Goal: Transaction & Acquisition: Purchase product/service

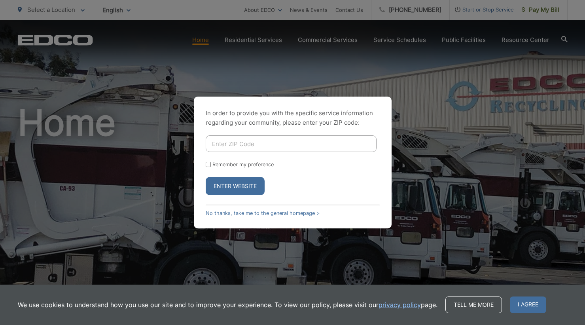
click at [543, 15] on div "In order to provide you with the specific service information regarding your co…" at bounding box center [292, 162] width 585 height 325
click at [542, 12] on div "In order to provide you with the specific service information regarding your co…" at bounding box center [292, 162] width 585 height 325
click at [237, 147] on input "Enter ZIP Code" at bounding box center [291, 143] width 171 height 17
type input "91941"
click at [238, 184] on button "Enter Website" at bounding box center [235, 186] width 59 height 18
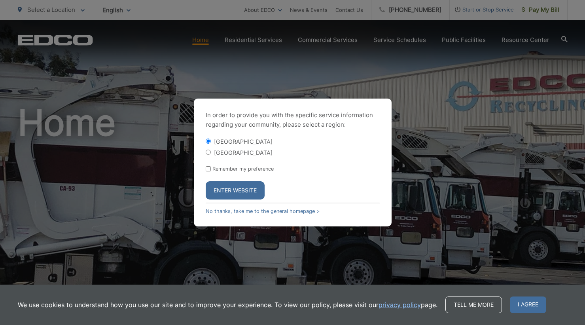
click at [209, 153] on input "[GEOGRAPHIC_DATA]" at bounding box center [208, 152] width 5 height 5
radio input "true"
click at [234, 191] on button "Enter Website" at bounding box center [235, 190] width 59 height 18
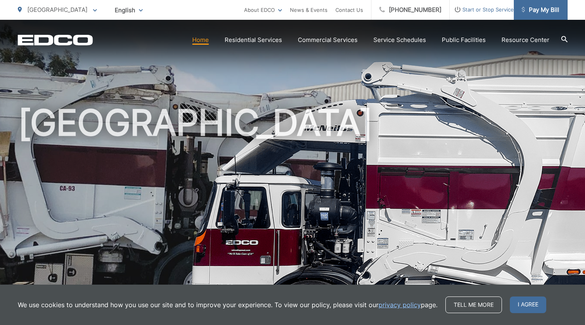
click at [537, 11] on span "Pay My Bill" at bounding box center [541, 9] width 38 height 9
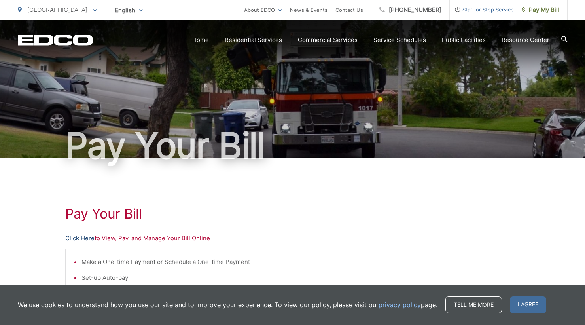
click at [80, 239] on link "Click Here" at bounding box center [79, 237] width 29 height 9
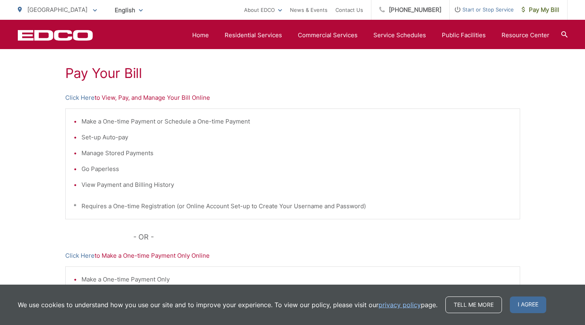
scroll to position [131, 0]
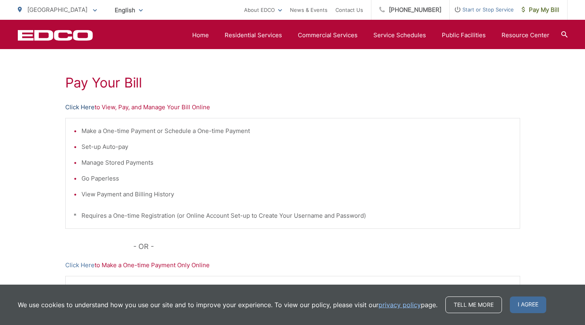
click at [75, 104] on link "Click Here" at bounding box center [79, 106] width 29 height 9
click at [539, 12] on span "Pay My Bill" at bounding box center [541, 9] width 38 height 9
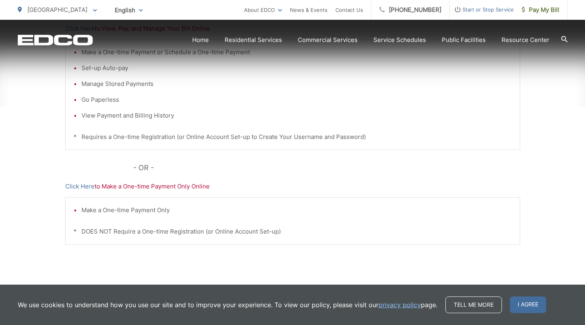
scroll to position [213, 0]
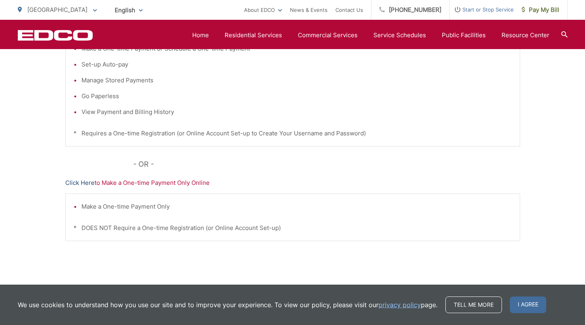
click at [76, 182] on link "Click Here" at bounding box center [79, 182] width 29 height 9
click at [531, 10] on span "Pay My Bill" at bounding box center [541, 9] width 38 height 9
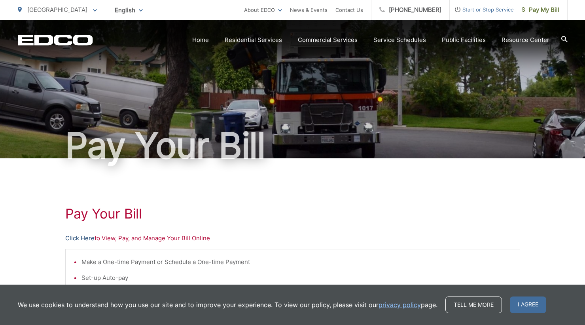
click at [76, 236] on link "Click Here" at bounding box center [79, 237] width 29 height 9
click at [82, 238] on link "Click Here" at bounding box center [79, 237] width 29 height 9
